Goal: Register for event/course

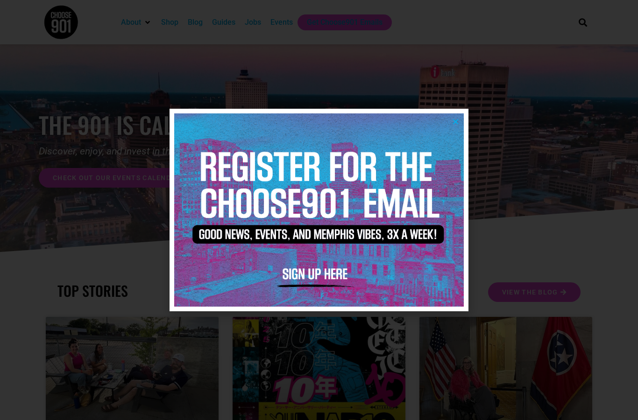
click at [262, 22] on div at bounding box center [319, 210] width 638 height 420
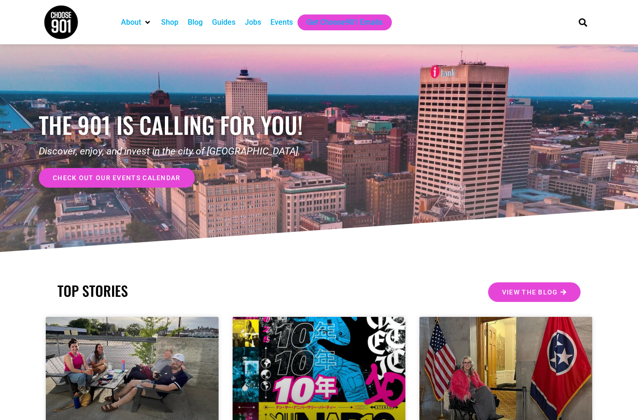
click at [256, 23] on div "Jobs" at bounding box center [253, 22] width 16 height 11
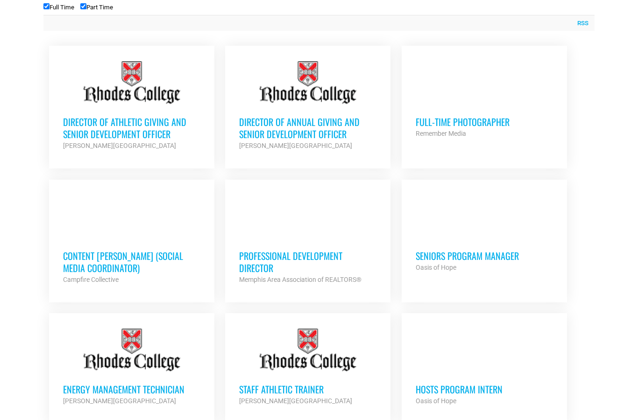
scroll to position [423, 0]
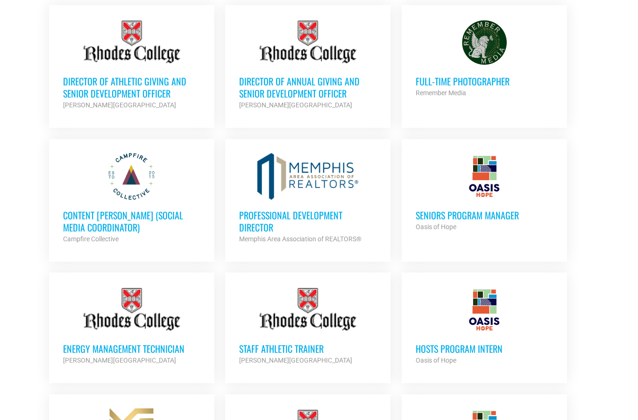
click at [81, 218] on h3 "Content [PERSON_NAME] (Social Media Coordinator)" at bounding box center [131, 221] width 137 height 24
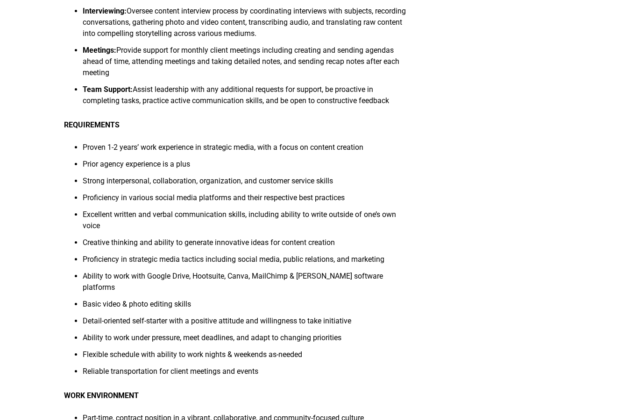
scroll to position [409, 0]
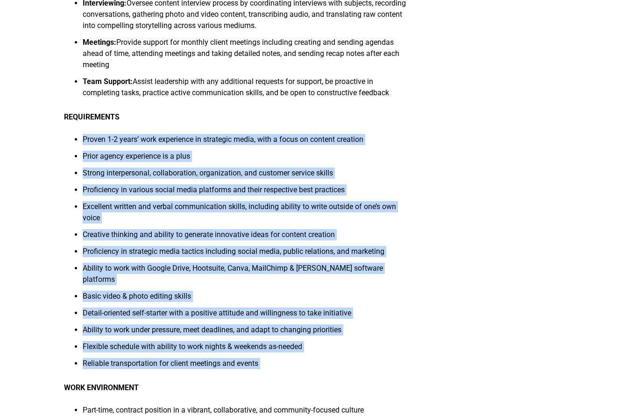
drag, startPoint x: 73, startPoint y: 136, endPoint x: 108, endPoint y: 364, distance: 230.9
click at [108, 364] on div "POSITION OVERVIEW As a Content [PERSON_NAME], you will be responsible for helpi…" at bounding box center [236, 148] width 345 height 910
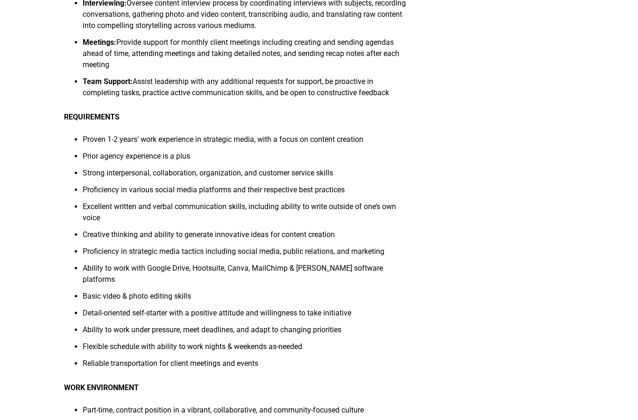
click at [108, 364] on div "POSITION OVERVIEW As a Content [PERSON_NAME], you will be responsible for helpi…" at bounding box center [236, 148] width 345 height 910
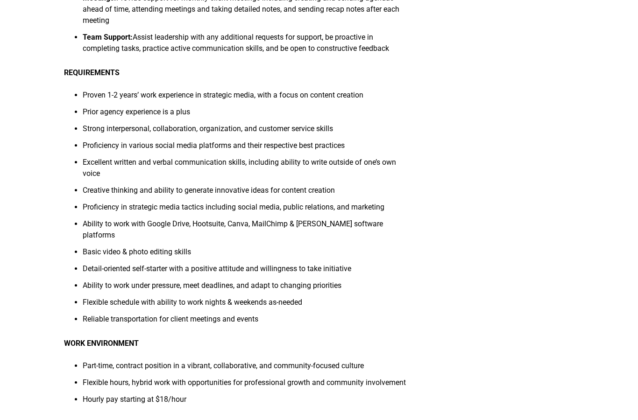
scroll to position [463, 0]
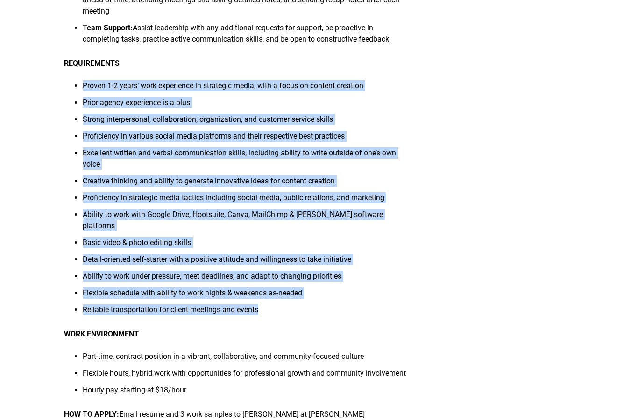
drag, startPoint x: 77, startPoint y: 308, endPoint x: 81, endPoint y: 84, distance: 223.2
click at [81, 84] on ul "Proven 1-2 years’ work experience in strategic media, with a focus on content c…" at bounding box center [236, 200] width 345 height 241
drag, startPoint x: 81, startPoint y: 84, endPoint x: 106, endPoint y: 306, distance: 223.2
click at [106, 306] on ul "Proven 1-2 years’ work experience in strategic media, with a focus on content c…" at bounding box center [236, 200] width 345 height 241
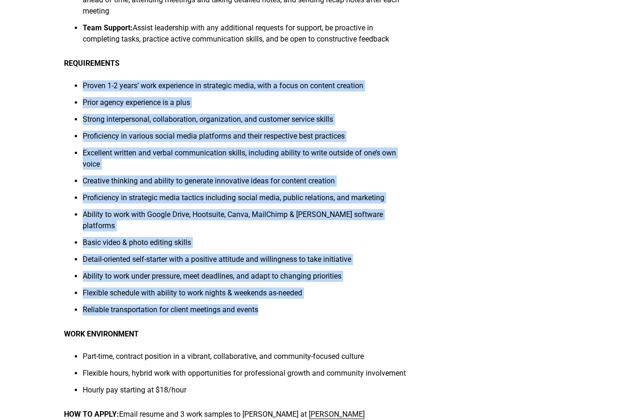
click at [106, 306] on li "Reliable transportation for client meetings and events" at bounding box center [246, 312] width 327 height 17
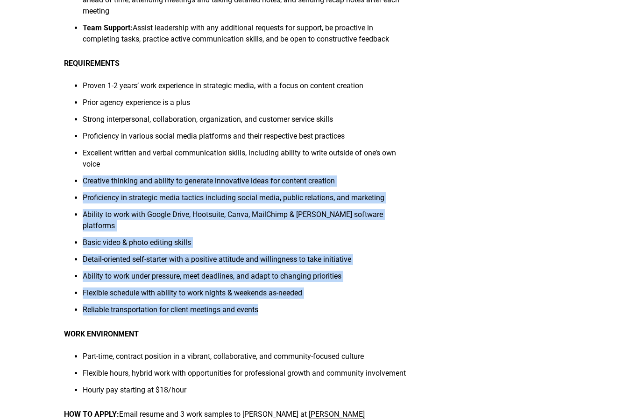
drag, startPoint x: 106, startPoint y: 306, endPoint x: 73, endPoint y: 180, distance: 130.3
click at [73, 180] on ul "Proven 1-2 years’ work experience in strategic media, with a focus on content c…" at bounding box center [236, 200] width 345 height 241
click at [72, 180] on ul "Proven 1-2 years’ work experience in strategic media, with a focus on content c…" at bounding box center [236, 200] width 345 height 241
drag, startPoint x: 72, startPoint y: 180, endPoint x: 311, endPoint y: 316, distance: 274.9
click at [311, 316] on div "POSITION OVERVIEW As a Content Kindler, you will be responsible for helping to …" at bounding box center [236, 95] width 345 height 910
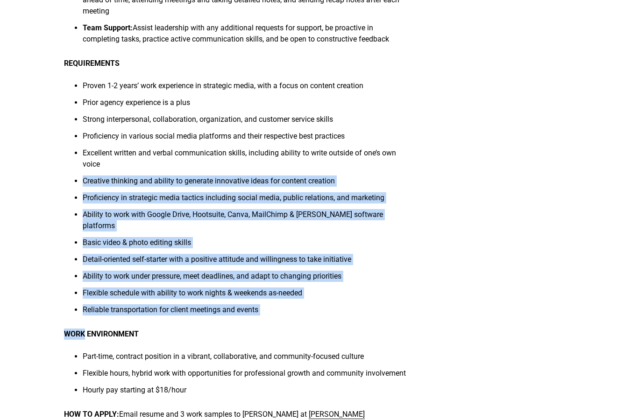
click at [311, 316] on div "POSITION OVERVIEW As a Content Kindler, you will be responsible for helping to …" at bounding box center [236, 95] width 345 height 910
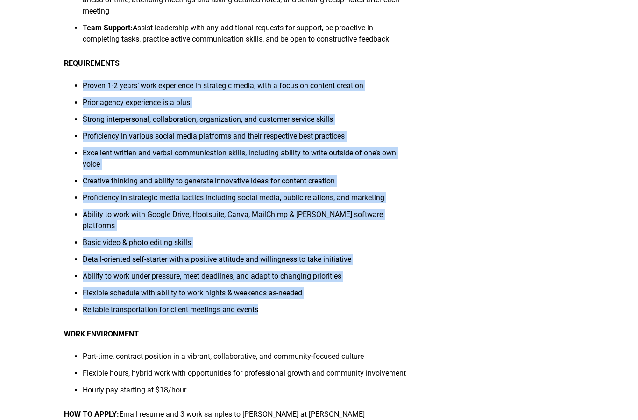
drag, startPoint x: 310, startPoint y: 308, endPoint x: 317, endPoint y: 73, distance: 234.9
click at [317, 73] on div "POSITION OVERVIEW As a Content Kindler, you will be responsible for helping to …" at bounding box center [236, 95] width 345 height 910
drag, startPoint x: 100, startPoint y: 119, endPoint x: 435, endPoint y: 314, distance: 386.9
click at [435, 314] on div "POSITION OVERVIEW As a Content Kindler, you will be responsible for helping to …" at bounding box center [319, 100] width 510 height 921
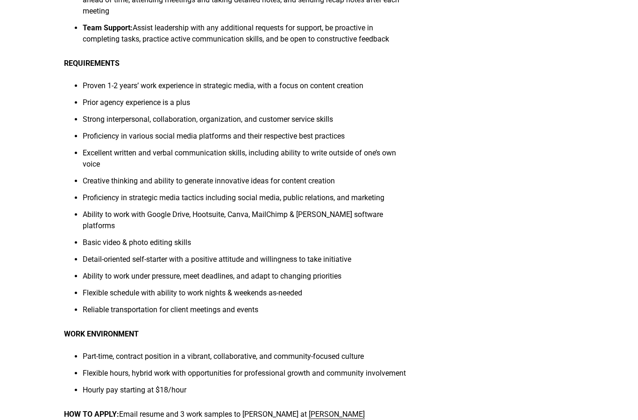
click at [435, 314] on div "POSITION OVERVIEW As a Content Kindler, you will be responsible for helping to …" at bounding box center [319, 100] width 510 height 921
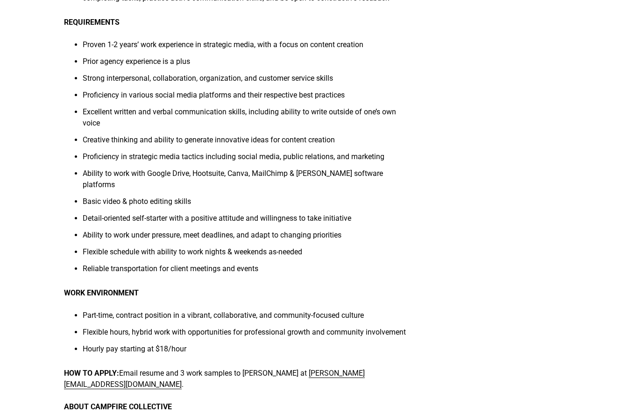
scroll to position [504, 0]
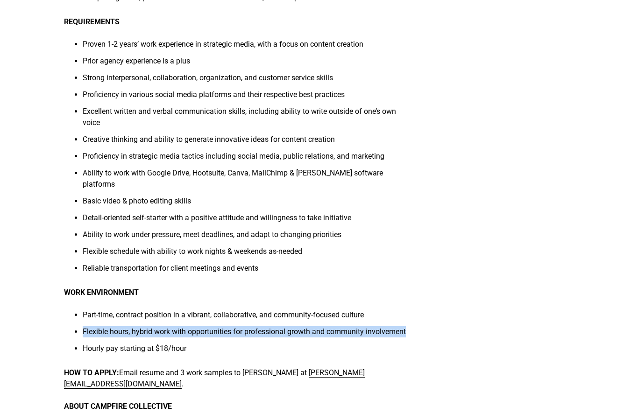
drag, startPoint x: 82, startPoint y: 320, endPoint x: 190, endPoint y: 335, distance: 109.3
click at [190, 335] on ul "Part-time, contract position in a vibrant, collaborative, and community-focused…" at bounding box center [236, 334] width 345 height 50
click at [190, 335] on li "Flexible hours, hybrid work with opportunities for professional growth and comm…" at bounding box center [246, 334] width 327 height 17
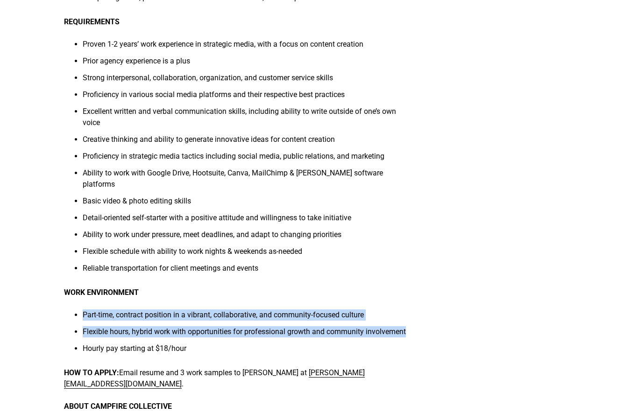
drag, startPoint x: 83, startPoint y: 299, endPoint x: 282, endPoint y: 333, distance: 201.8
click at [282, 333] on ul "Part-time, contract position in a vibrant, collaborative, and community-focused…" at bounding box center [236, 334] width 345 height 50
click at [282, 333] on li "Flexible hours, hybrid work with opportunities for professional growth and comm…" at bounding box center [246, 334] width 327 height 17
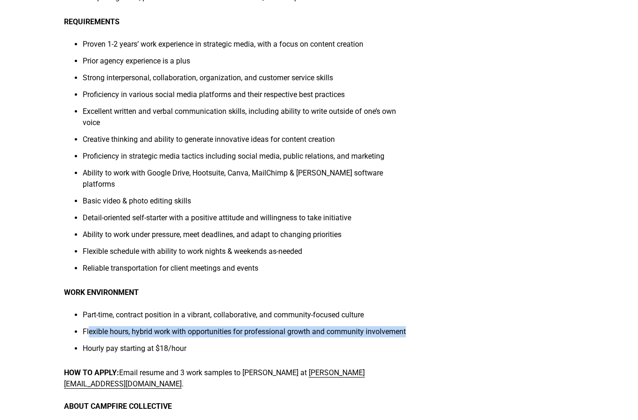
drag, startPoint x: 126, startPoint y: 333, endPoint x: 88, endPoint y: 316, distance: 41.8
click at [88, 326] on li "Flexible hours, hybrid work with opportunities for professional growth and comm…" at bounding box center [246, 334] width 327 height 17
drag, startPoint x: 98, startPoint y: 317, endPoint x: 192, endPoint y: 331, distance: 94.8
click at [192, 331] on ul "Part-time, contract position in a vibrant, collaborative, and community-focused…" at bounding box center [236, 334] width 345 height 50
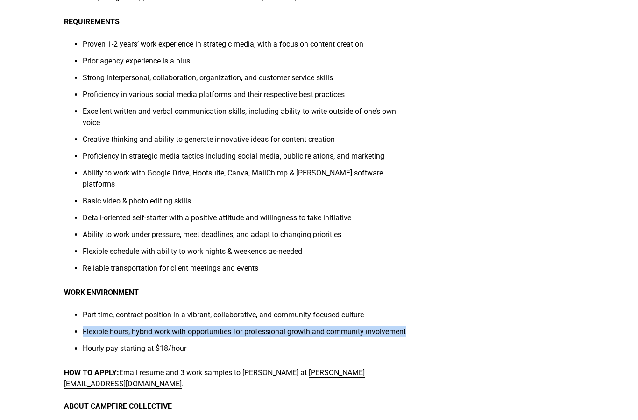
click at [192, 331] on li "Flexible hours, hybrid work with opportunities for professional growth and comm…" at bounding box center [246, 334] width 327 height 17
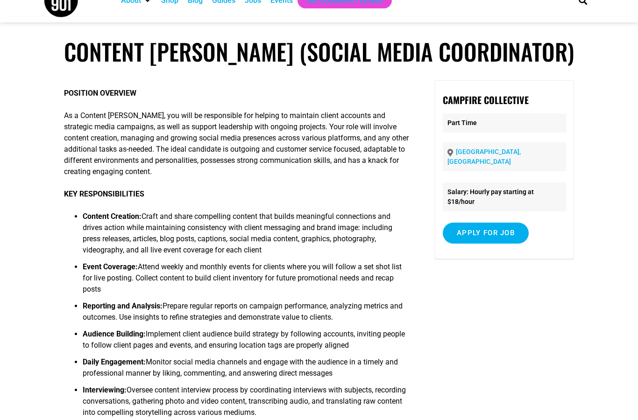
scroll to position [22, 0]
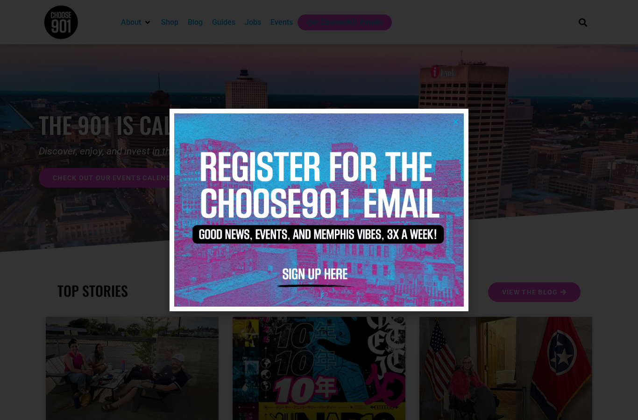
click at [487, 70] on div at bounding box center [319, 210] width 638 height 420
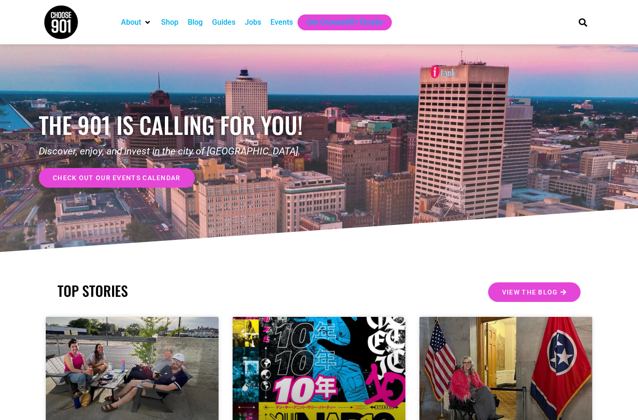
click at [294, 15] on div "Events" at bounding box center [282, 22] width 32 height 16
click at [293, 24] on div "Events" at bounding box center [281, 22] width 22 height 11
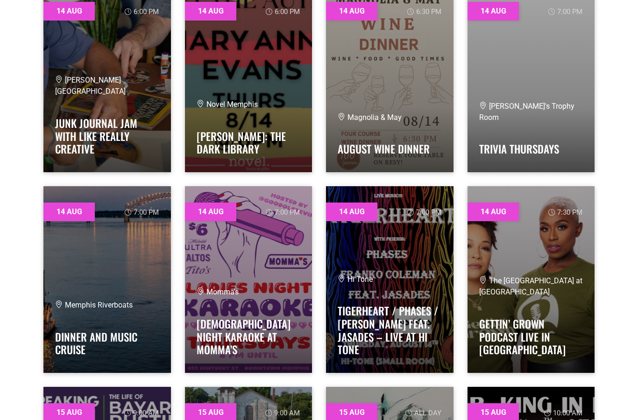
scroll to position [3872, 0]
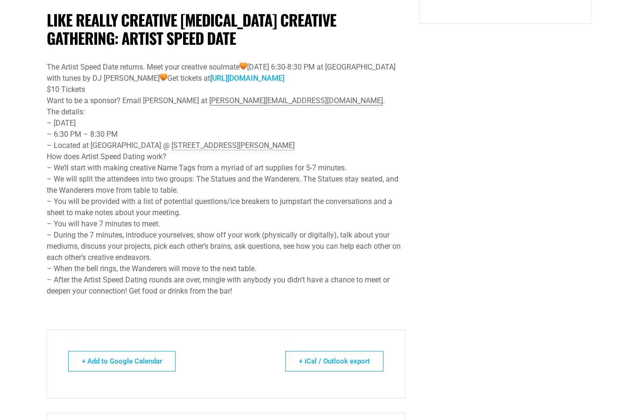
scroll to position [502, 0]
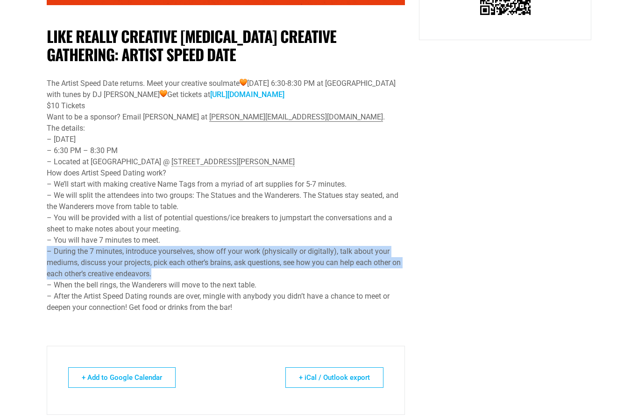
drag, startPoint x: 49, startPoint y: 258, endPoint x: 234, endPoint y: 282, distance: 187.4
click at [234, 280] on div "– During the 7 minutes, introduce yourselves, show off your work (physically or…" at bounding box center [226, 263] width 358 height 34
drag, startPoint x: 234, startPoint y: 282, endPoint x: 47, endPoint y: 266, distance: 187.9
click at [47, 266] on div "– During the 7 minutes, introduce yourselves, show off your work (physically or…" at bounding box center [226, 263] width 358 height 34
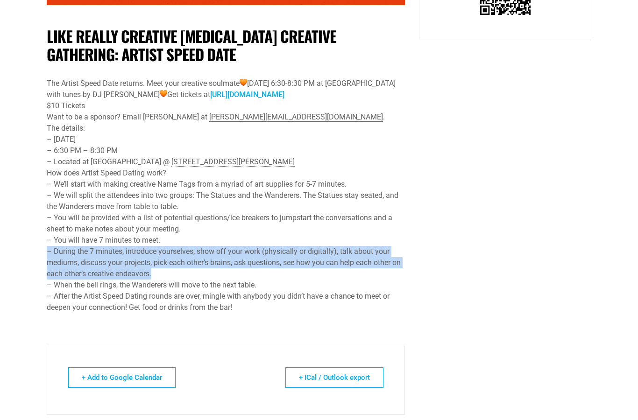
click at [47, 266] on div "– During the 7 minutes, introduce yourselves, show off your work (physically or…" at bounding box center [226, 263] width 358 height 34
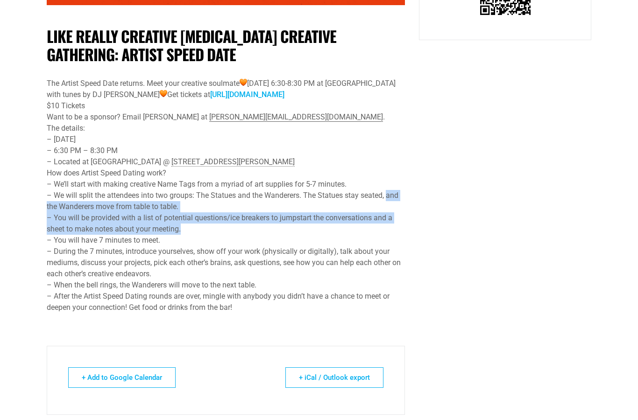
drag, startPoint x: 49, startPoint y: 214, endPoint x: 189, endPoint y: 239, distance: 142.7
click at [189, 239] on div "The Artist Speed Date returns. Meet your creative soulmate Monday, August 11, 2…" at bounding box center [226, 195] width 358 height 235
click at [189, 235] on div "– You will be provided with a list of potential questions/ice breakers to jumps…" at bounding box center [226, 223] width 358 height 22
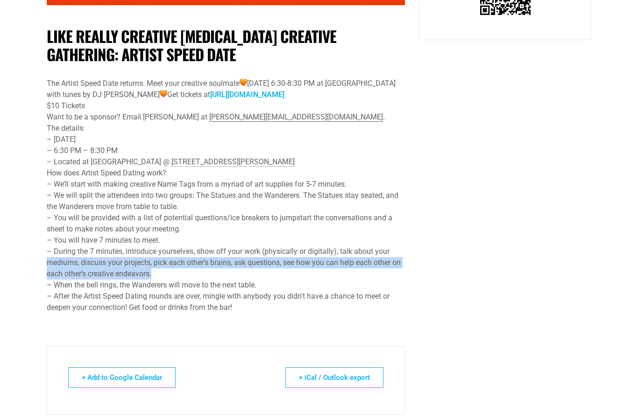
drag, startPoint x: 41, startPoint y: 267, endPoint x: 220, endPoint y: 283, distance: 180.0
click at [220, 283] on div "Like Really Creative MUSE Creative Gathering: Artist Speed Date The Artist Spee…" at bounding box center [226, 60] width 372 height 1007
click at [220, 280] on div "– During the 7 minutes, introduce yourselves, show off your work (physically or…" at bounding box center [226, 263] width 358 height 34
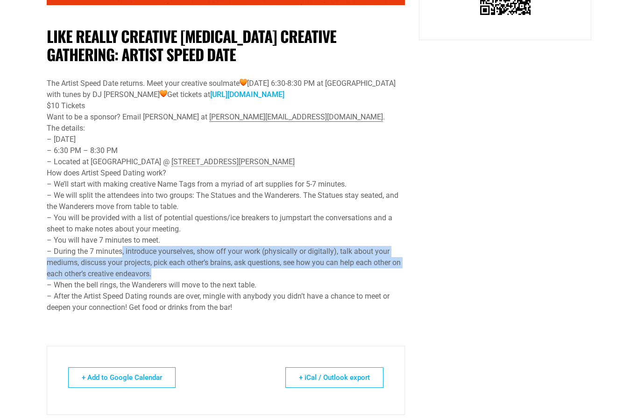
drag, startPoint x: 124, startPoint y: 260, endPoint x: 259, endPoint y: 283, distance: 137.0
click at [259, 280] on div "– During the 7 minutes, introduce yourselves, show off your work (physically or…" at bounding box center [226, 263] width 358 height 34
drag, startPoint x: 85, startPoint y: 260, endPoint x: 236, endPoint y: 286, distance: 153.3
click at [236, 280] on div "– During the 7 minutes, introduce yourselves, show off your work (physically or…" at bounding box center [226, 263] width 358 height 34
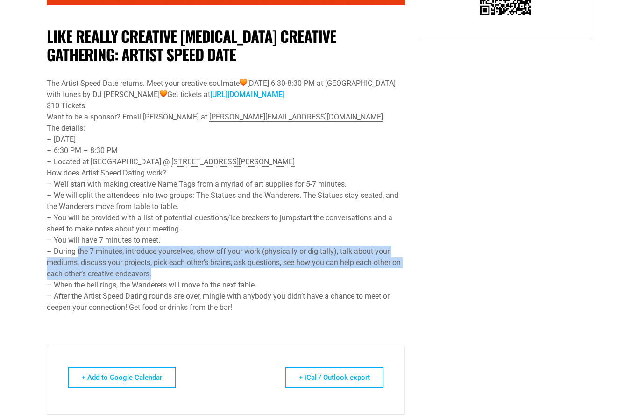
click at [236, 280] on div "– During the 7 minutes, introduce yourselves, show off your work (physically or…" at bounding box center [226, 263] width 358 height 34
drag, startPoint x: 236, startPoint y: 286, endPoint x: 46, endPoint y: 262, distance: 191.4
click at [46, 262] on div "Like Really Creative MUSE Creative Gathering: Artist Speed Date The Artist Spee…" at bounding box center [226, 60] width 372 height 1007
click at [46, 263] on div "Like Really Creative MUSE Creative Gathering: Artist Speed Date The Artist Spee…" at bounding box center [226, 60] width 372 height 1007
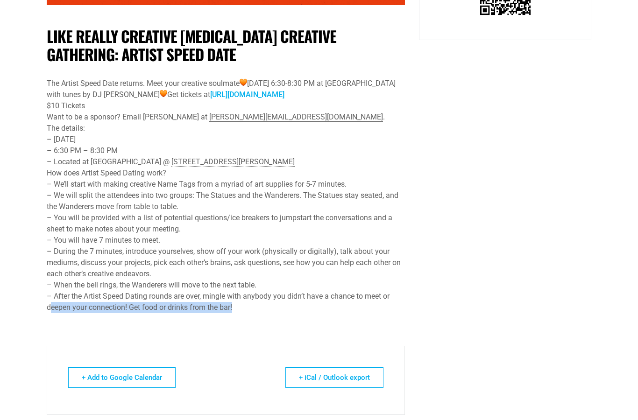
drag, startPoint x: 50, startPoint y: 316, endPoint x: 302, endPoint y: 342, distance: 252.9
click at [302, 341] on div "Like Really Creative MUSE Creative Gathering: Artist Speed Date The Artist Spee…" at bounding box center [226, 174] width 358 height 333
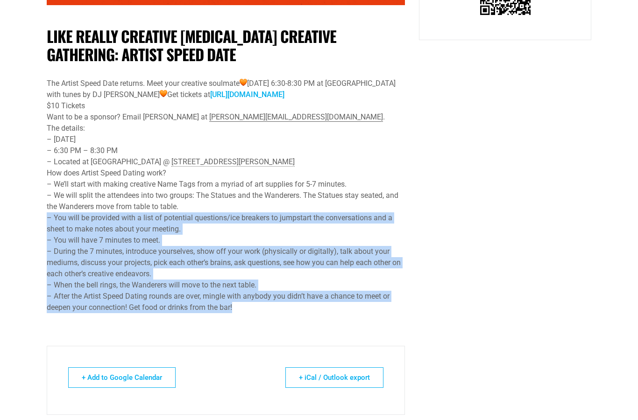
drag, startPoint x: 290, startPoint y: 301, endPoint x: 291, endPoint y: 215, distance: 86.4
click at [291, 215] on div "Like Really Creative MUSE Creative Gathering: Artist Speed Date The Artist Spee…" at bounding box center [226, 174] width 358 height 333
click at [291, 212] on div "– We will split the attendees into two groups: The Statues and the Wanderers. T…" at bounding box center [226, 201] width 358 height 22
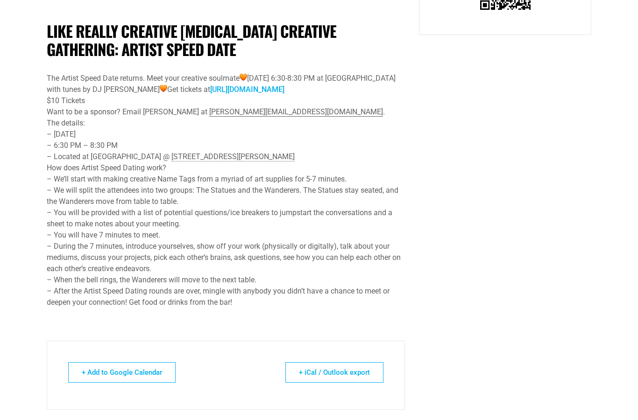
scroll to position [510, 0]
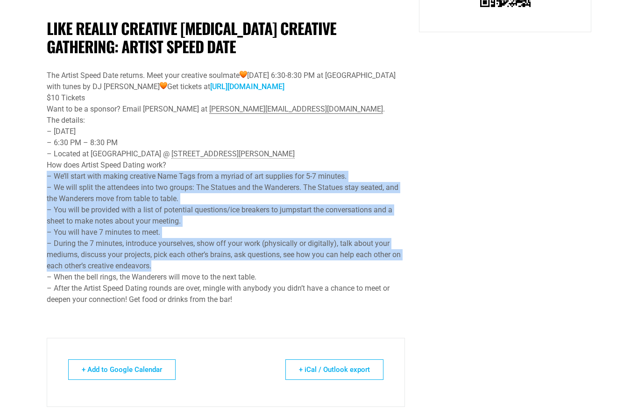
drag, startPoint x: 43, startPoint y: 187, endPoint x: 191, endPoint y: 270, distance: 169.3
click at [191, 270] on div "Like Really Creative MUSE Creative Gathering: Artist Speed Date The Artist Spee…" at bounding box center [226, 52] width 372 height 1007
click at [191, 270] on div "– During the 7 minutes, introduce yourselves, show off your work (physically or…" at bounding box center [226, 255] width 358 height 34
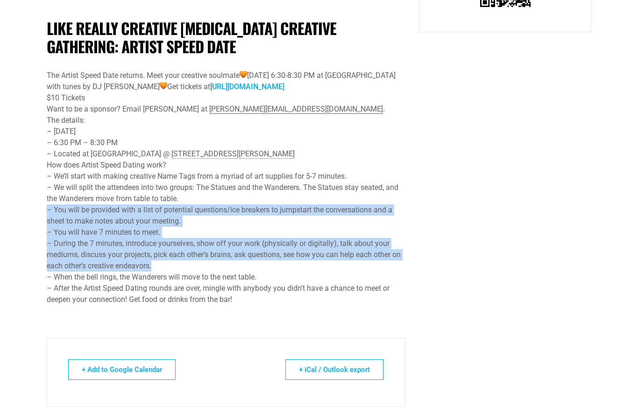
drag, startPoint x: 190, startPoint y: 270, endPoint x: 42, endPoint y: 223, distance: 154.4
click at [42, 223] on div "Like Really Creative MUSE Creative Gathering: Artist Speed Date The Artist Spee…" at bounding box center [226, 52] width 372 height 1007
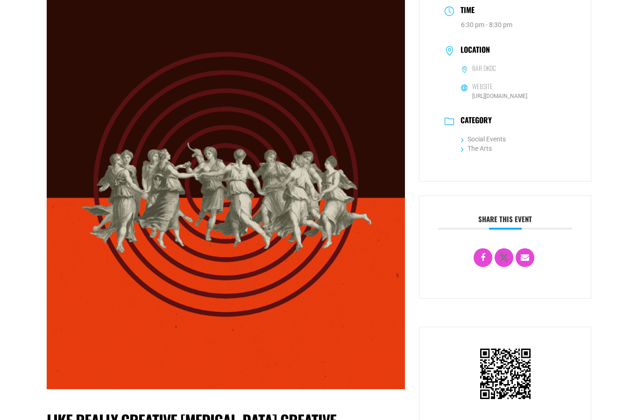
scroll to position [0, 0]
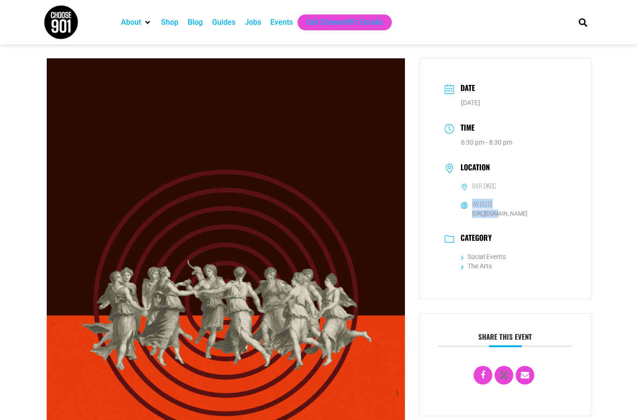
drag, startPoint x: 494, startPoint y: 216, endPoint x: 577, endPoint y: 199, distance: 84.8
click at [577, 199] on div "Date Aug 11 2025 Time 6:30 pm - 8:30 pm Location Bar DKDC Website https://bardk…" at bounding box center [505, 178] width 172 height 241
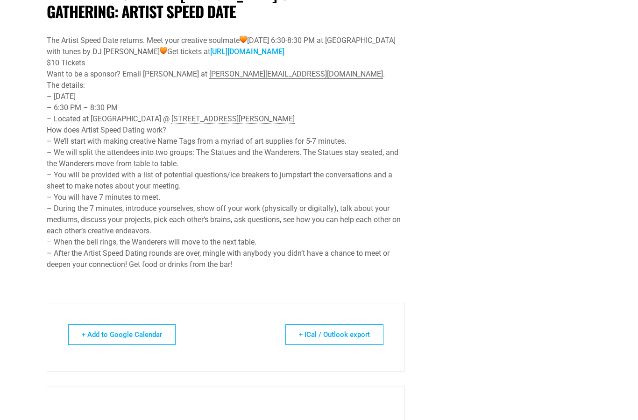
scroll to position [545, 0]
click at [210, 56] on link "https://www.likereallycreative.com/shop/p/speeddate" at bounding box center [247, 51] width 74 height 9
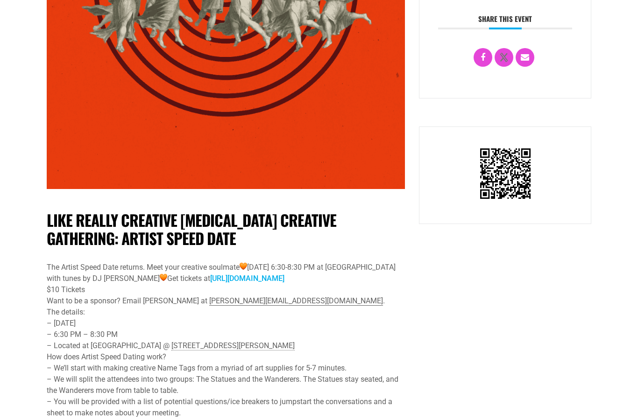
scroll to position [0, 0]
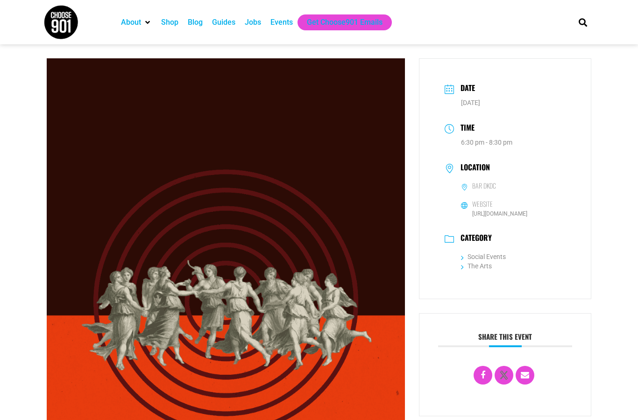
click at [356, 420] on img at bounding box center [226, 282] width 358 height 449
